Goal: Task Accomplishment & Management: Use online tool/utility

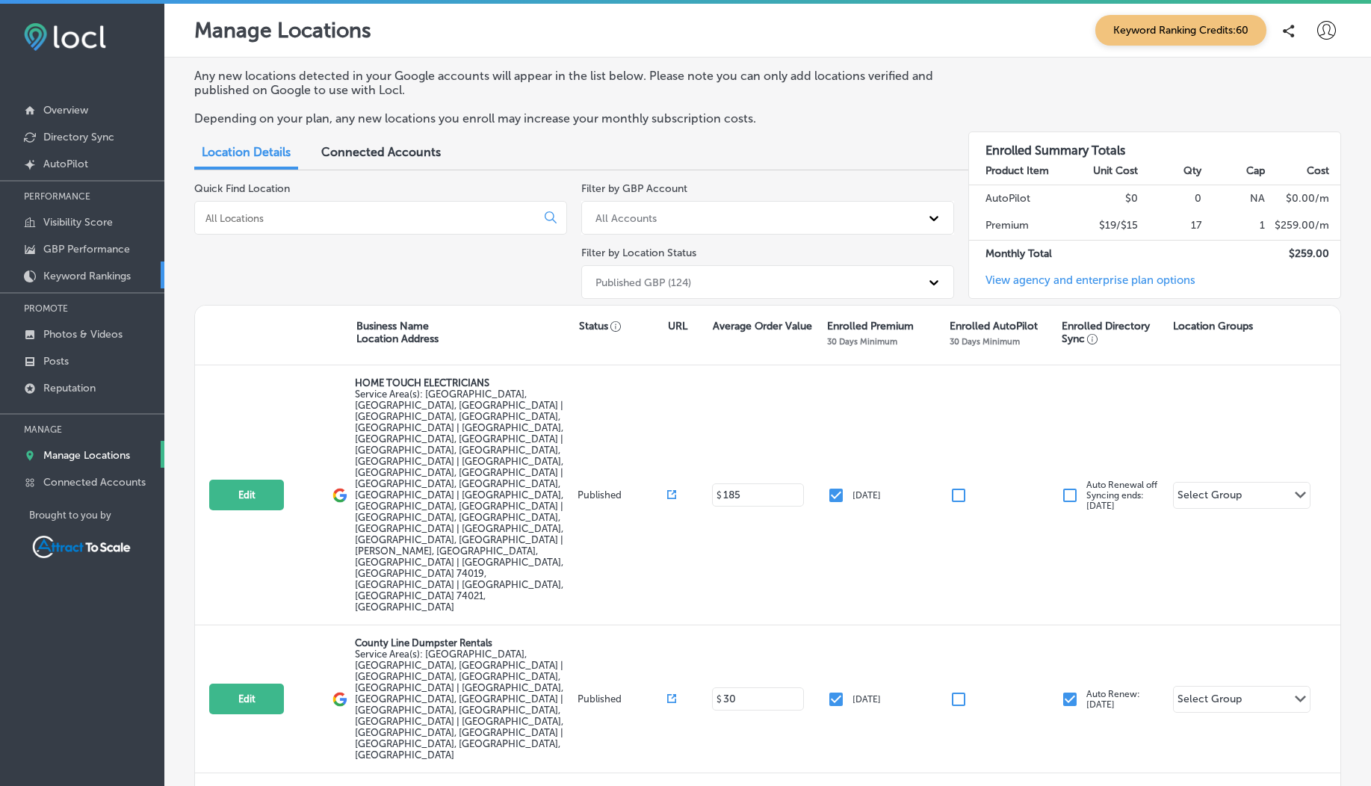
click at [69, 272] on p "Keyword Rankings" at bounding box center [86, 276] width 87 height 13
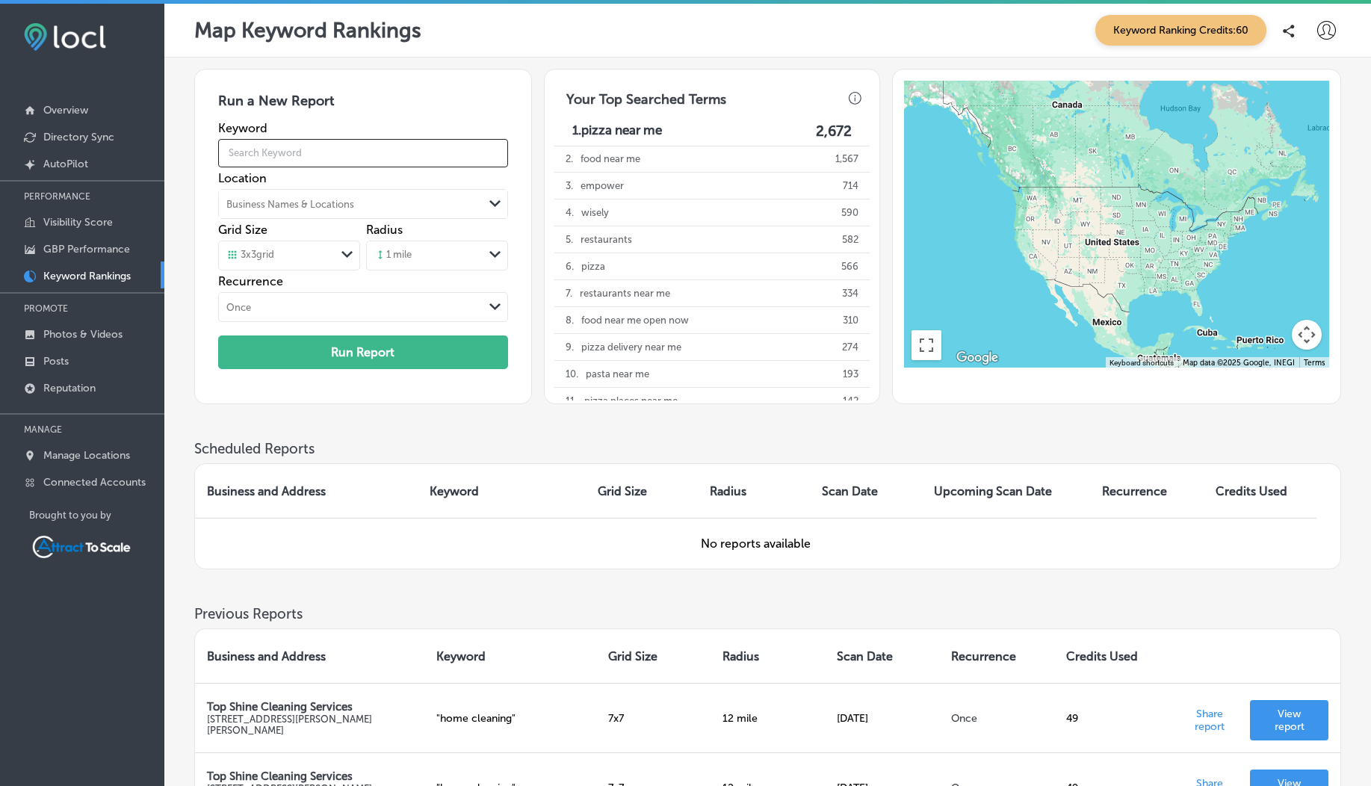
click at [283, 152] on input "text" at bounding box center [363, 153] width 290 height 42
type input "t"
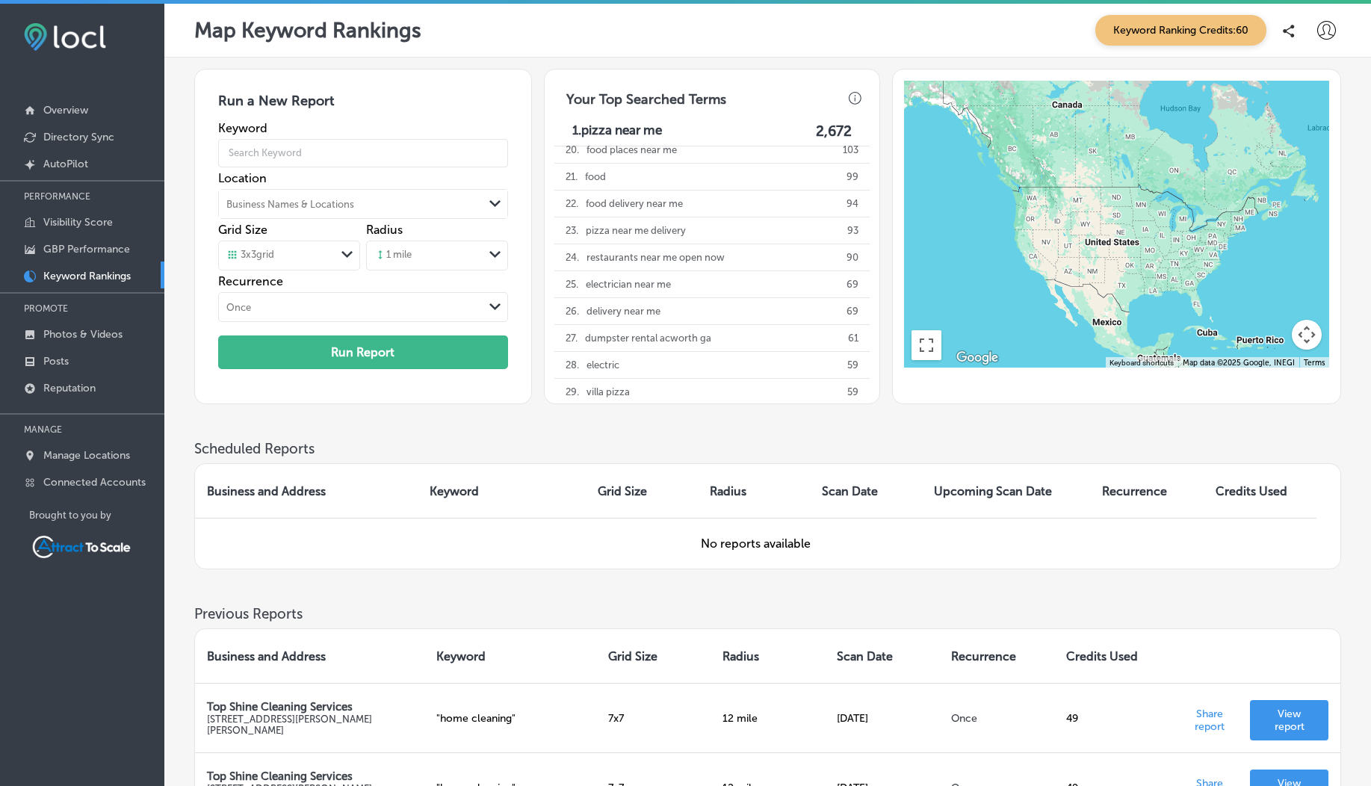
click at [416, 194] on div "Business Names & Locations" at bounding box center [351, 204] width 264 height 22
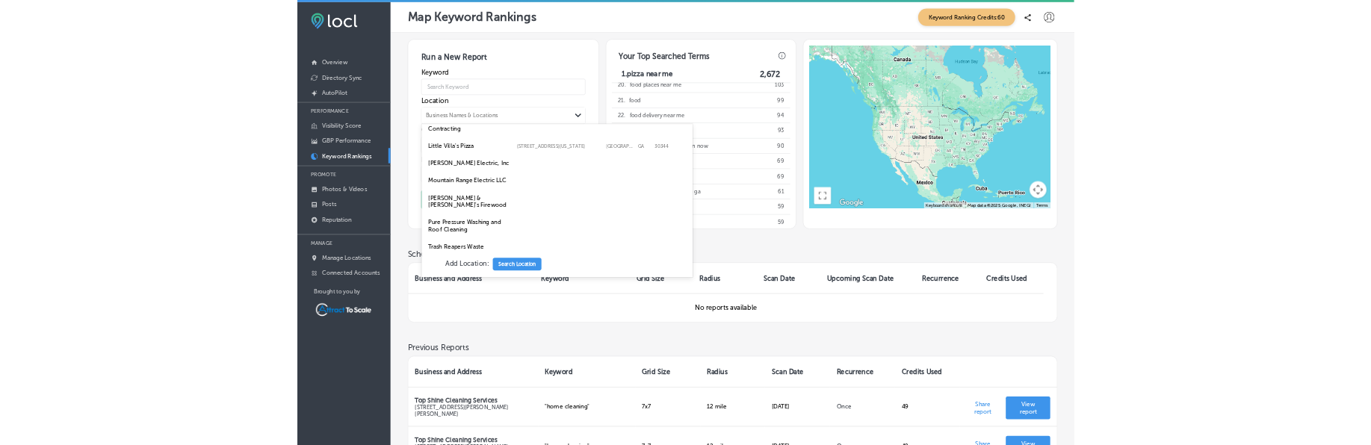
scroll to position [284, 0]
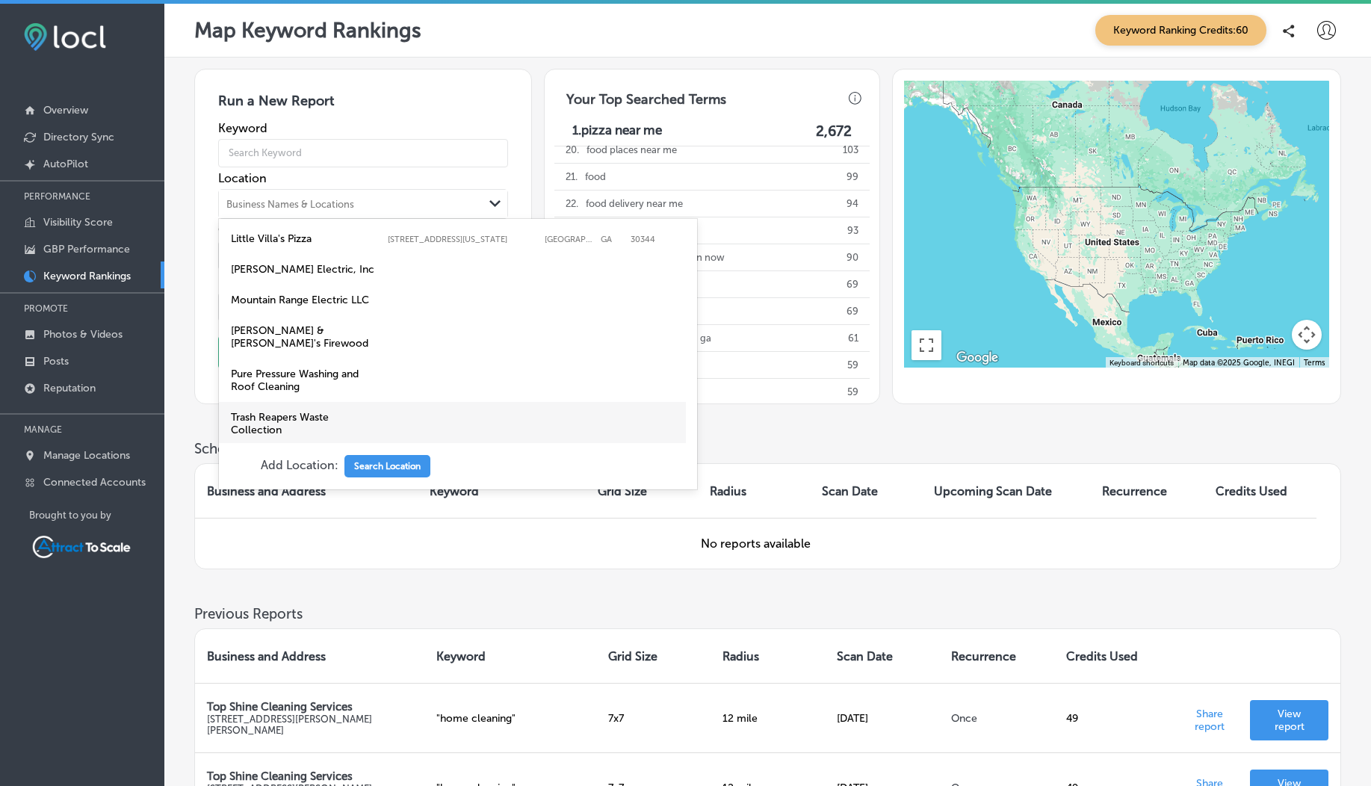
click at [328, 411] on label "Trash Reapers Waste Collection" at bounding box center [305, 423] width 149 height 25
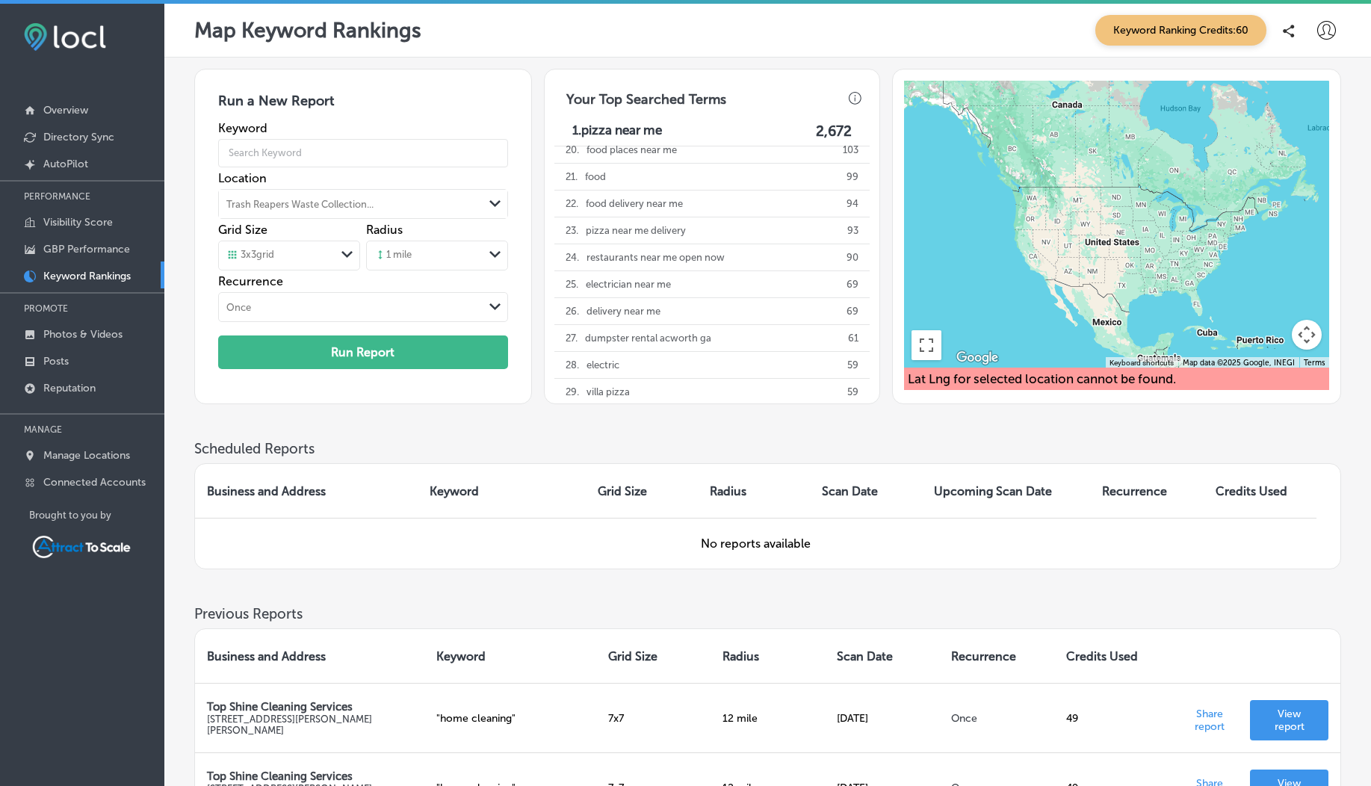
drag, startPoint x: 1046, startPoint y: 425, endPoint x: 325, endPoint y: 54, distance: 810.9
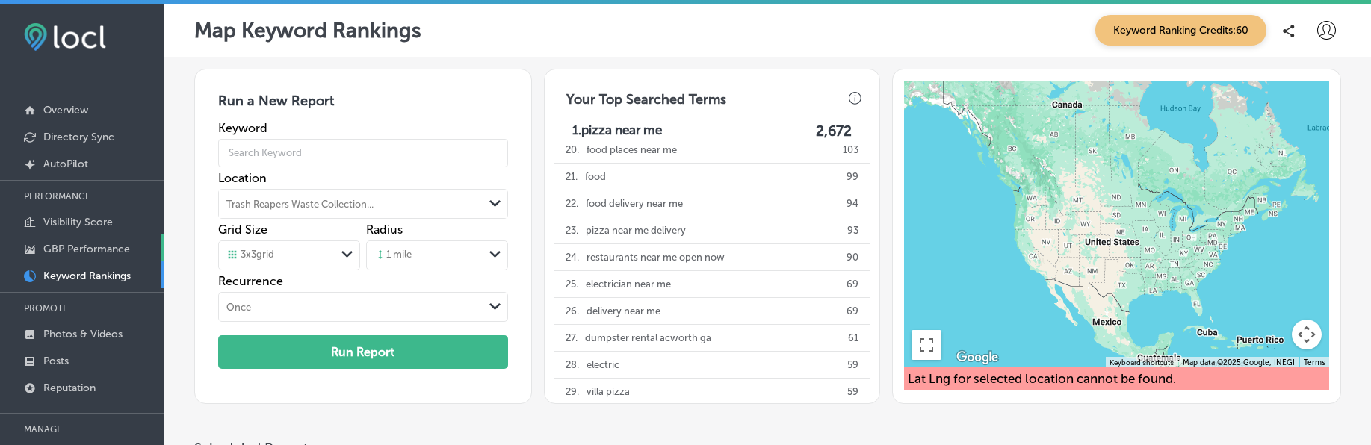
click at [59, 252] on p "GBP Performance" at bounding box center [86, 249] width 87 height 13
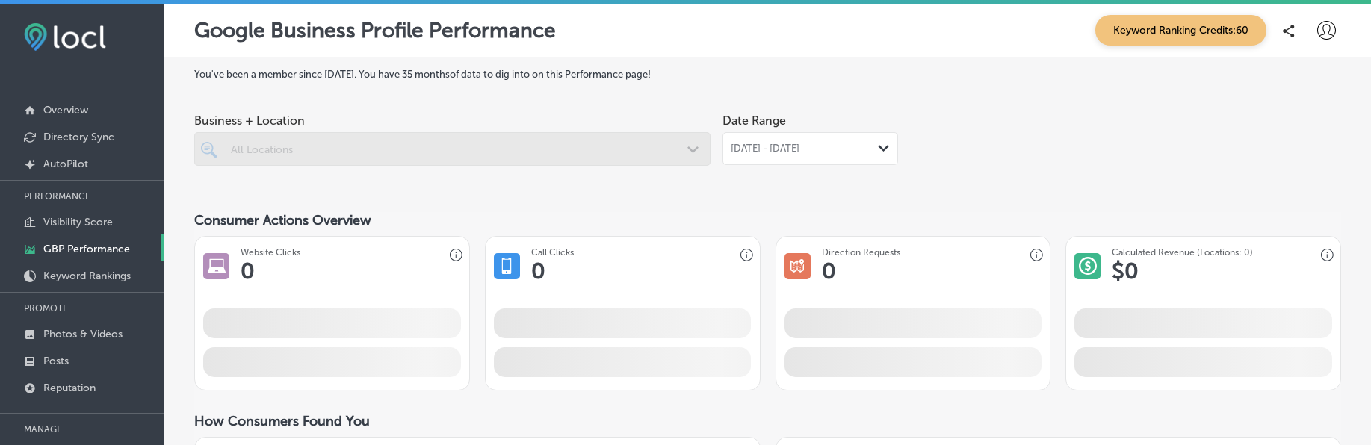
click at [59, 252] on p "GBP Performance" at bounding box center [86, 249] width 87 height 13
click at [78, 275] on p "Keyword Rankings" at bounding box center [86, 276] width 87 height 13
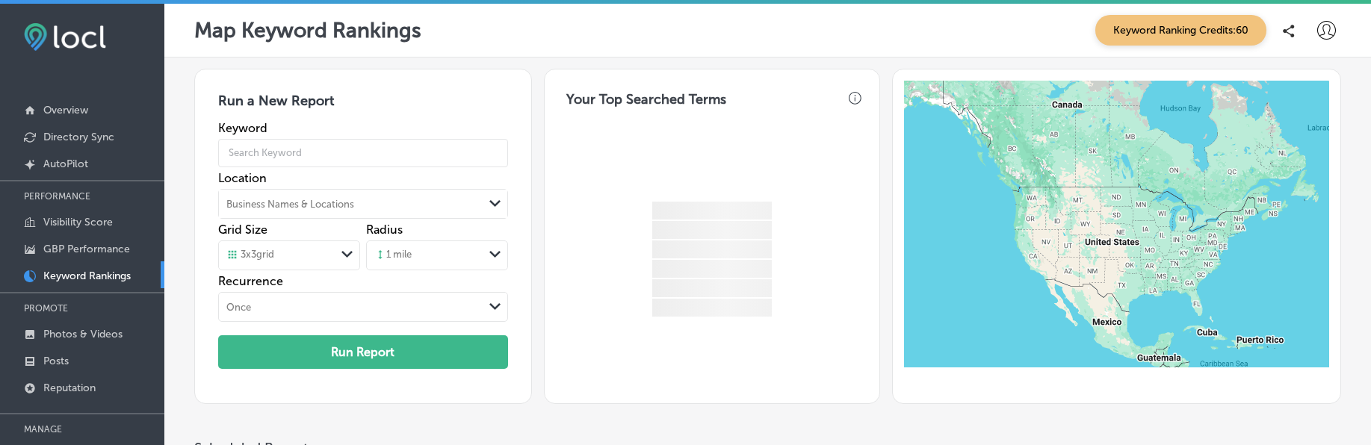
click at [291, 210] on div "Business Names & Locations" at bounding box center [351, 204] width 264 height 22
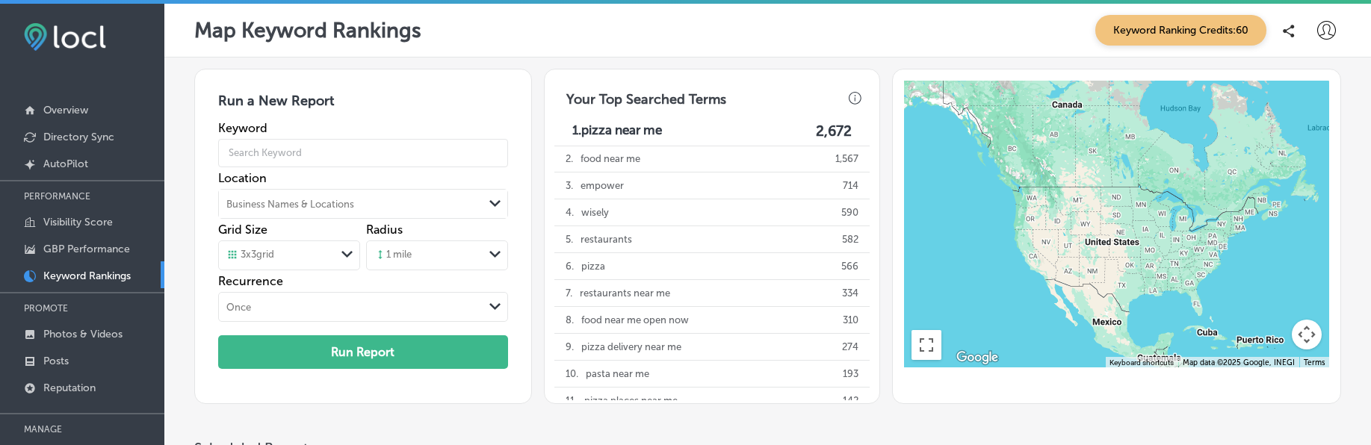
click at [291, 210] on div "0 results available. Select is focused ,type to refine list, press Down to open…" at bounding box center [363, 204] width 290 height 30
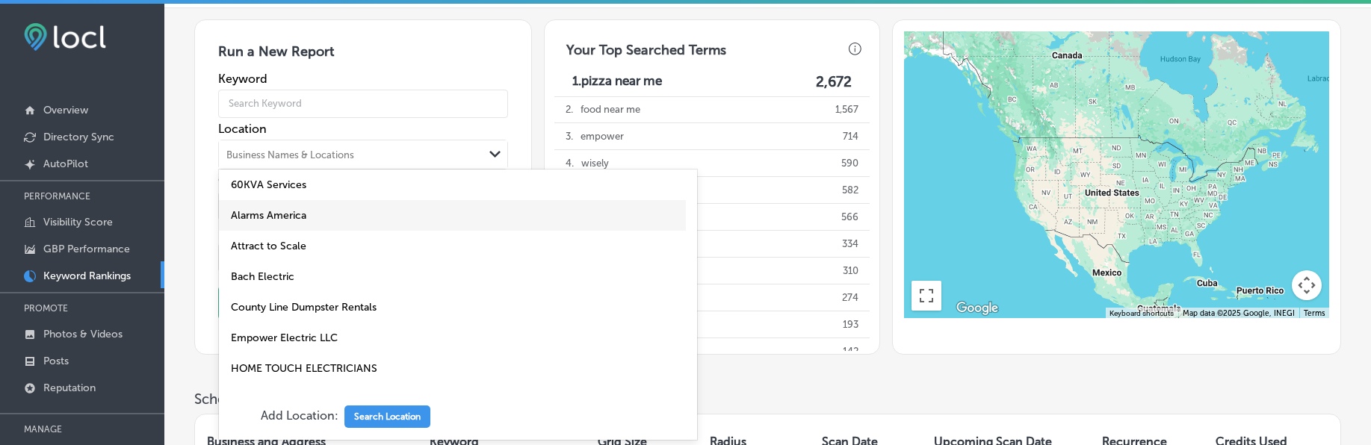
scroll to position [50, 0]
click at [291, 210] on label "Alarms America" at bounding box center [305, 214] width 149 height 13
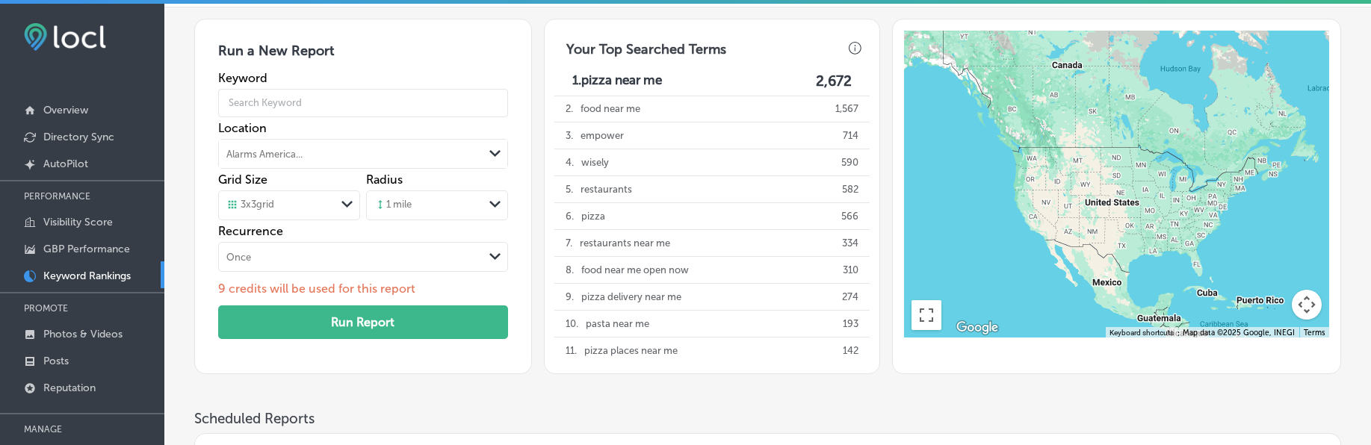
scroll to position [0, 0]
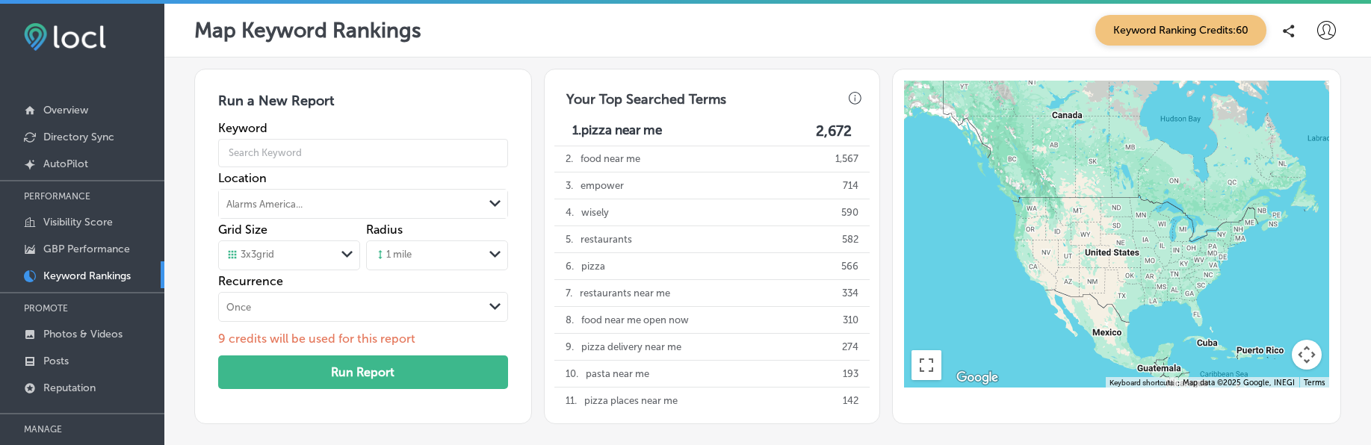
click at [285, 217] on div "Alarms America... Path Created with Sketch." at bounding box center [363, 204] width 290 height 30
click at [344, 190] on div "Alarms America... Path Created with Sketch." at bounding box center [363, 204] width 288 height 28
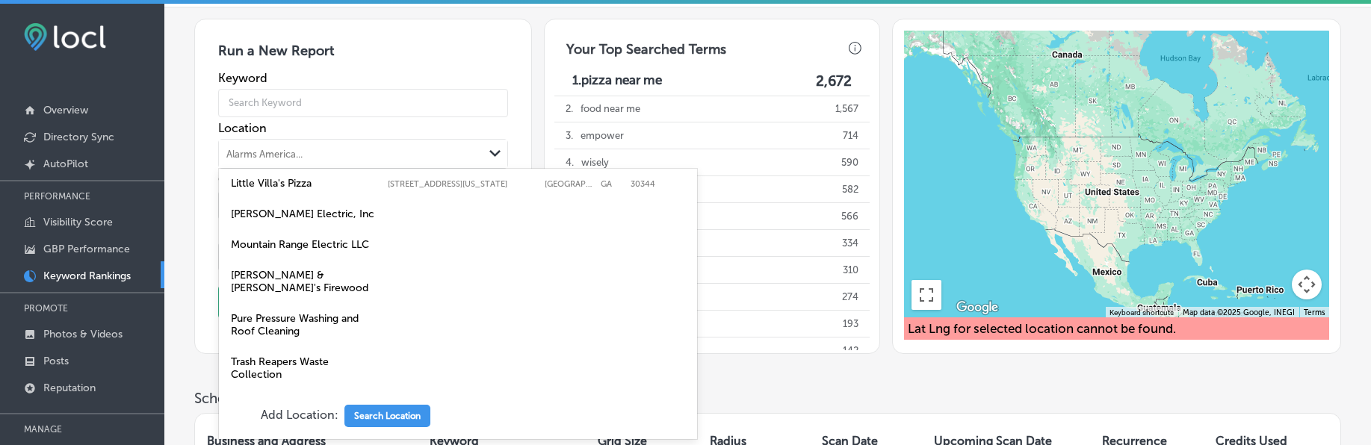
scroll to position [315, 0]
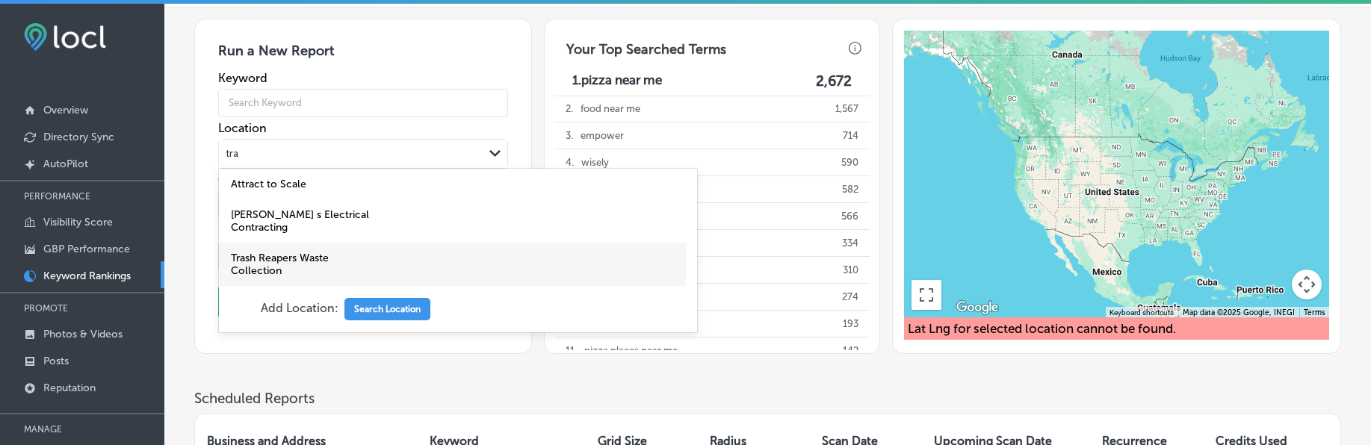
click at [296, 252] on label "Trash Reapers Waste Collection" at bounding box center [305, 264] width 149 height 25
type input "tra"
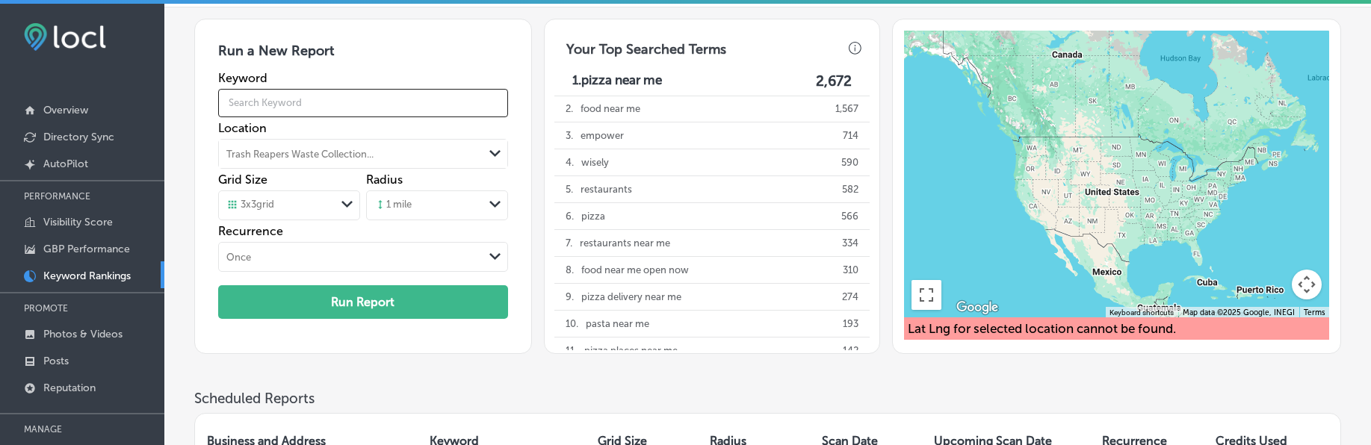
click at [249, 100] on input "text" at bounding box center [363, 103] width 290 height 42
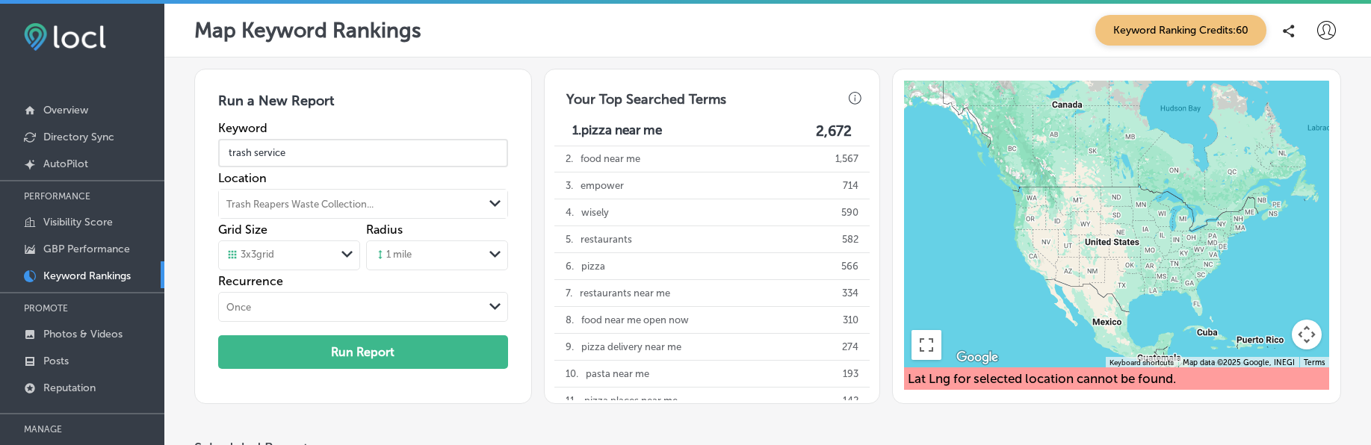
type input "trash service"
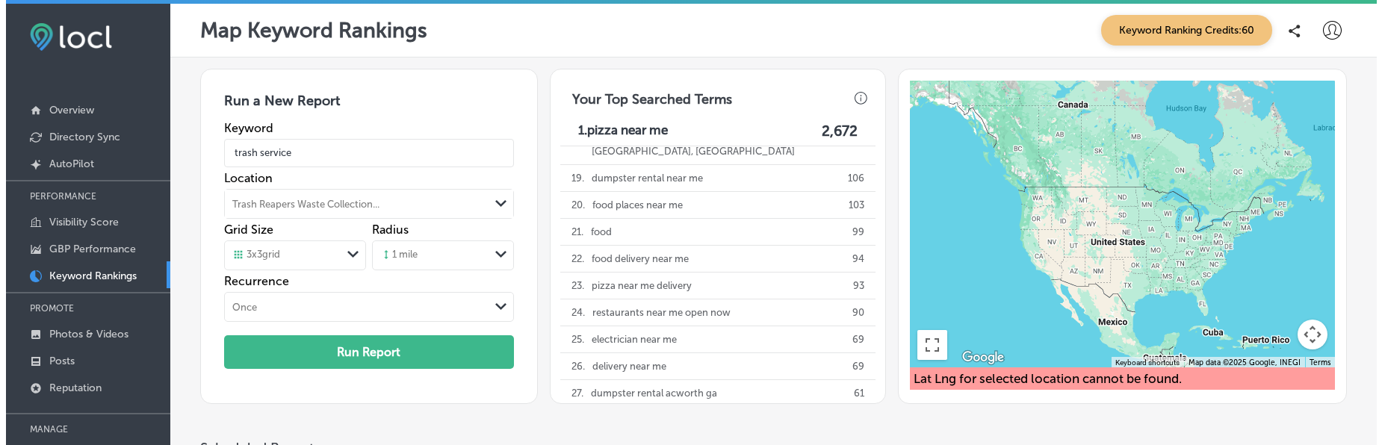
scroll to position [302, 0]
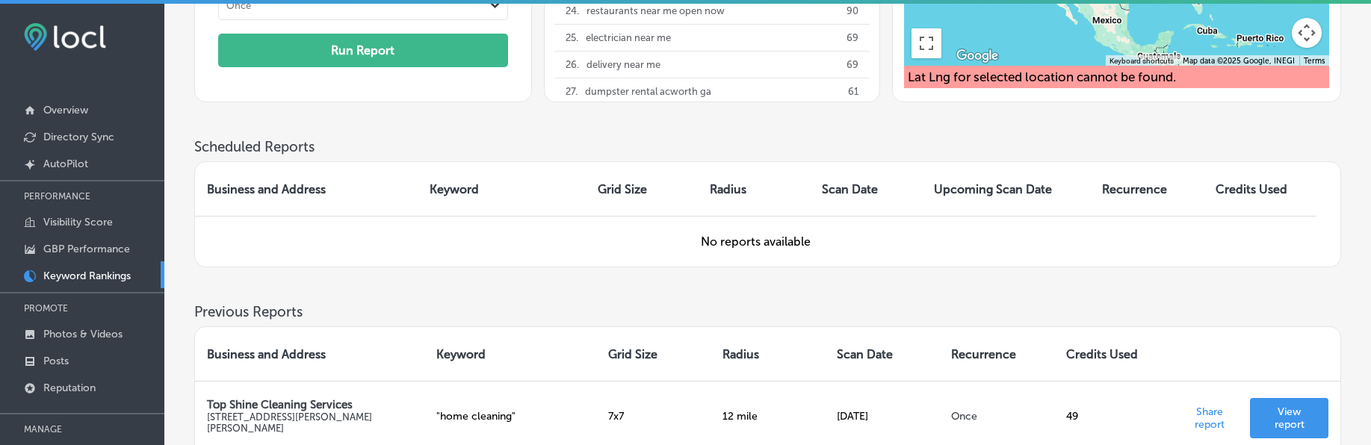
click at [396, 59] on button "Run Report" at bounding box center [363, 51] width 290 height 34
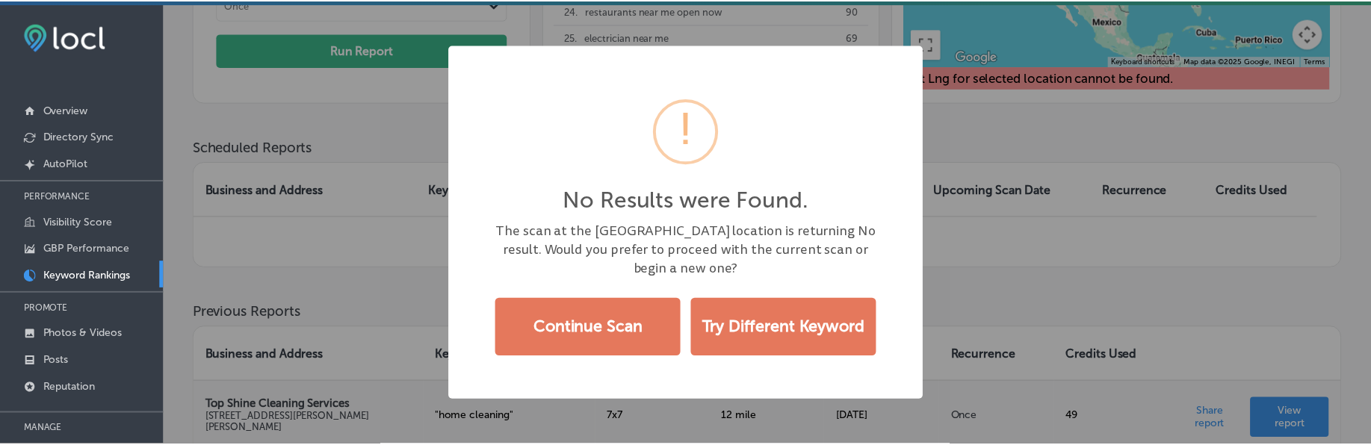
scroll to position [303, 0]
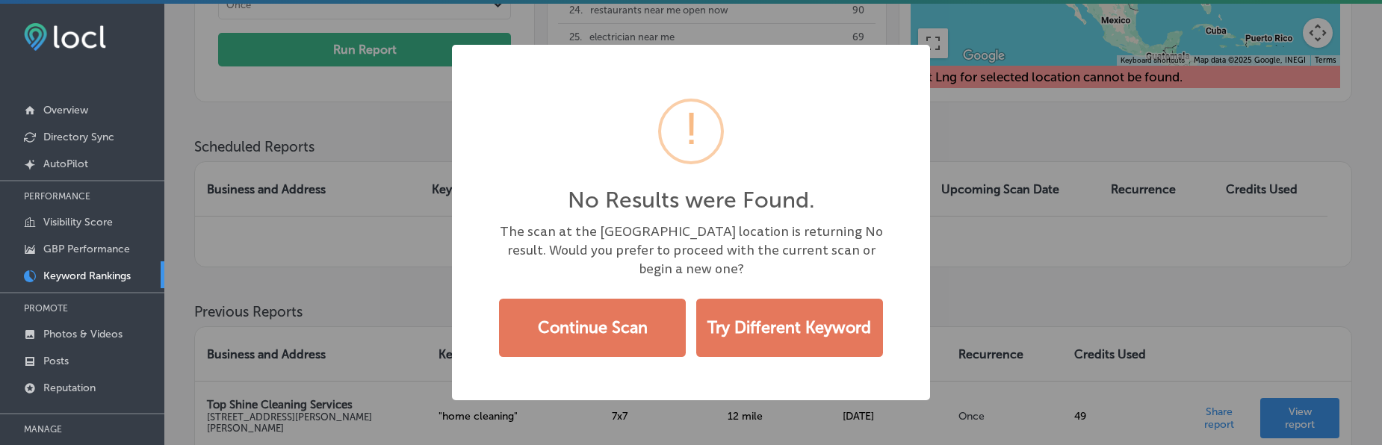
click at [1015, 267] on div "No Results were Found. × The scan at the Base center point location is returnin…" at bounding box center [691, 222] width 1382 height 445
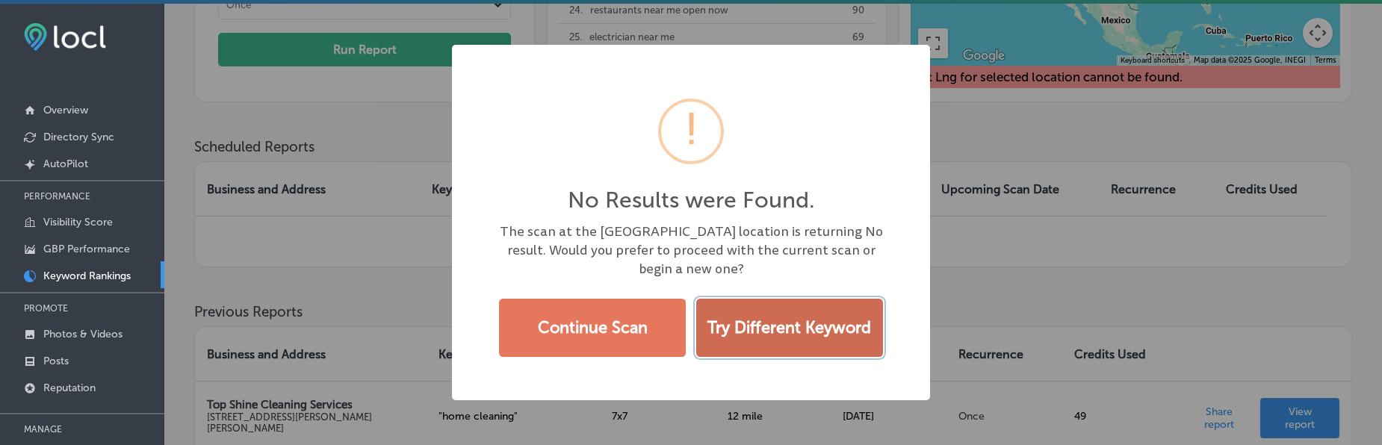
click at [777, 333] on button "Try Different Keyword" at bounding box center [789, 328] width 187 height 58
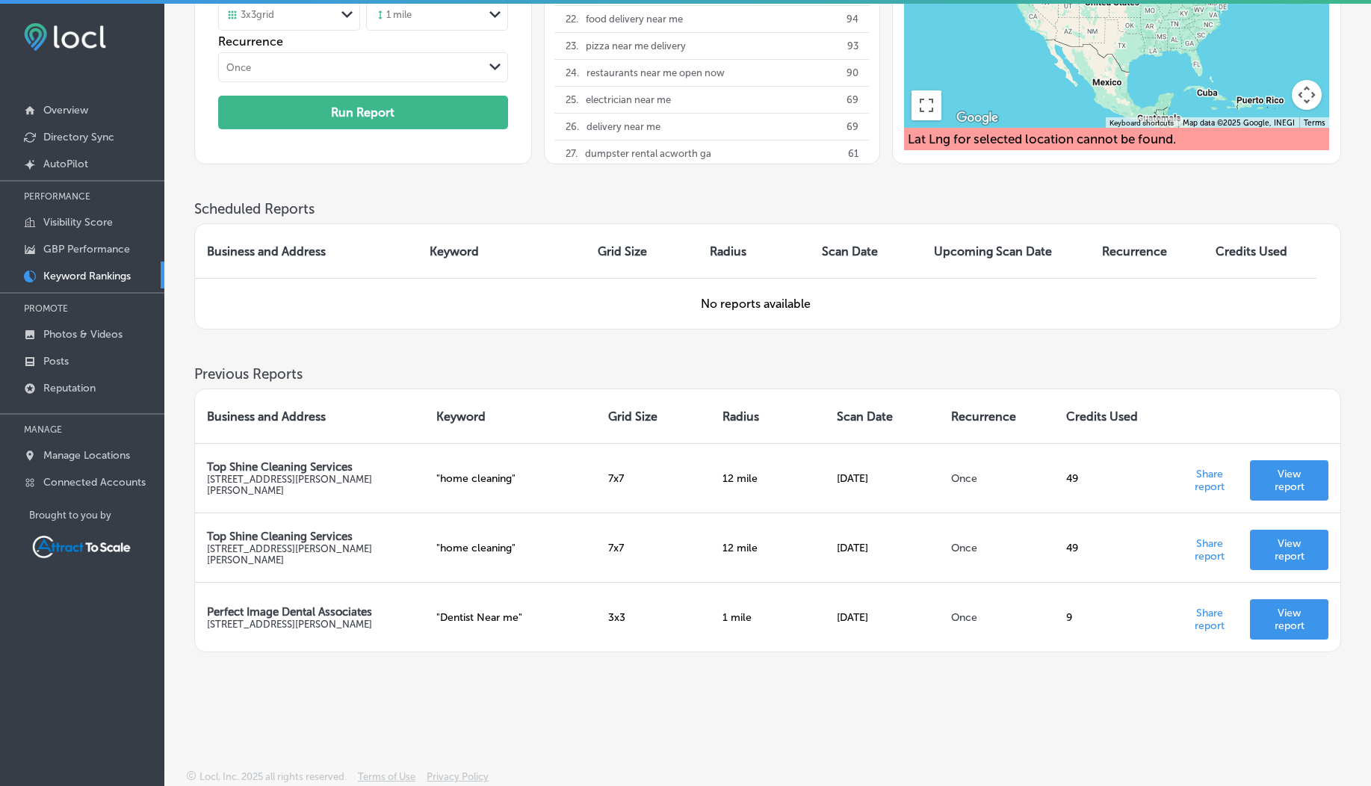
scroll to position [0, 0]
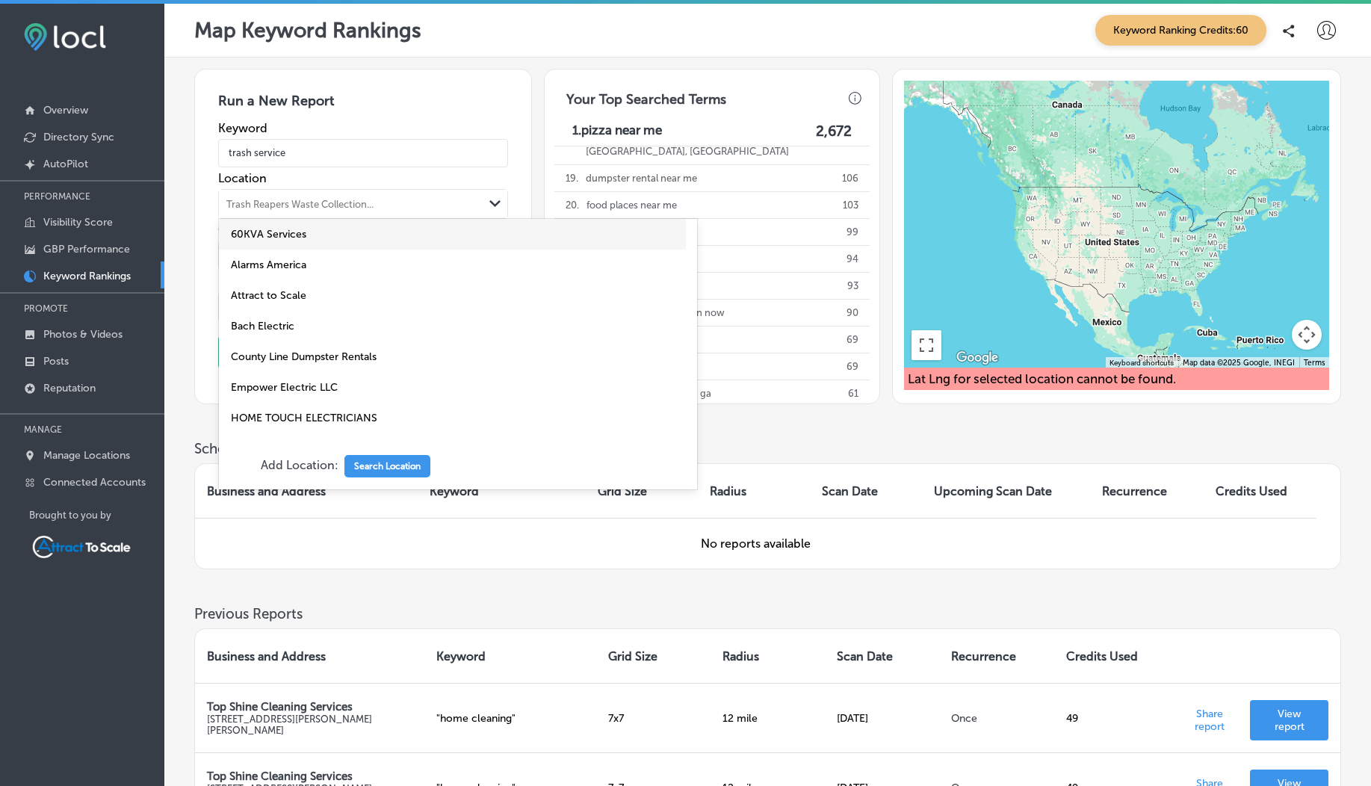
click at [436, 205] on div "Trash Reapers Waste Collection..." at bounding box center [351, 204] width 264 height 22
click at [309, 206] on div "Trash Reapers Waste Collection..." at bounding box center [299, 203] width 147 height 11
click at [833, 440] on h3 "Scheduled Reports" at bounding box center [767, 448] width 1147 height 17
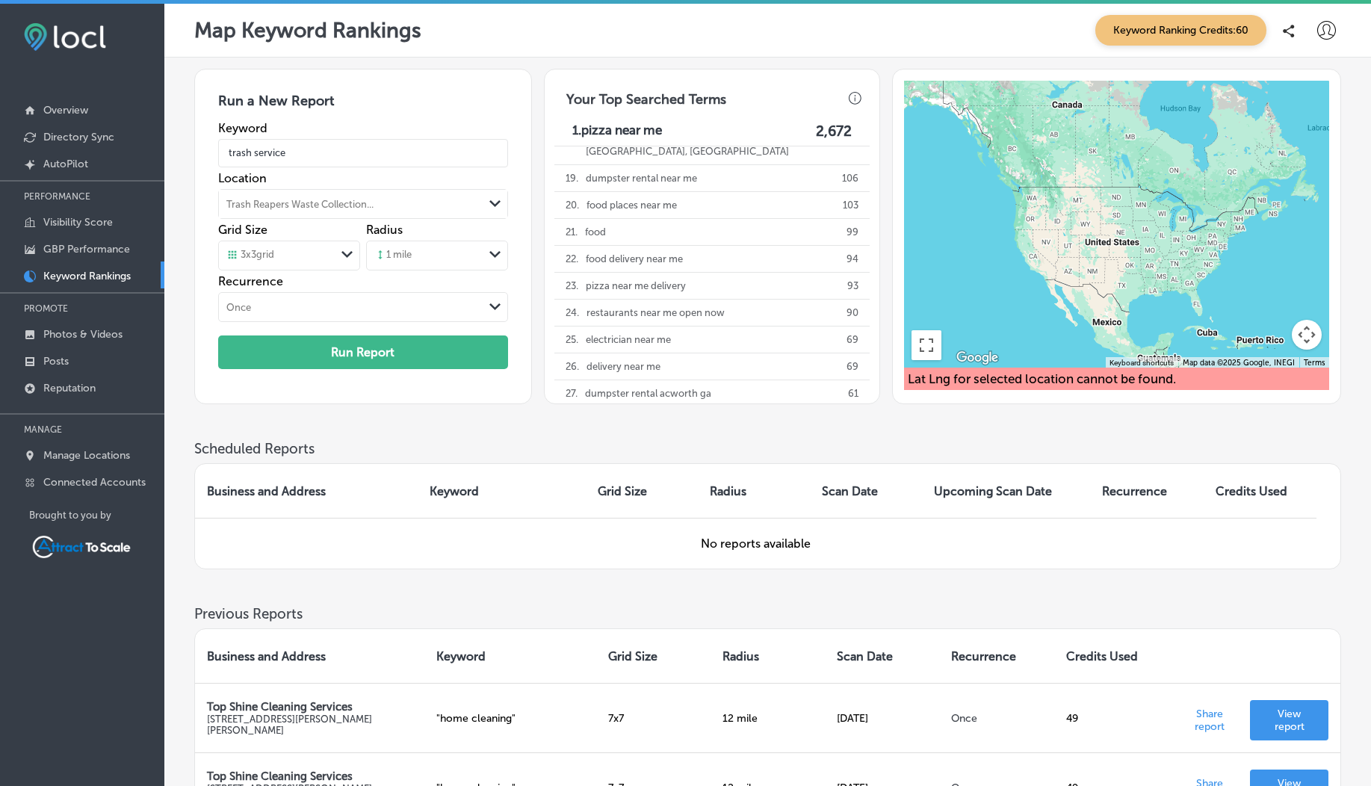
scroll to position [240, 0]
